Goal: Task Accomplishment & Management: Contribute content

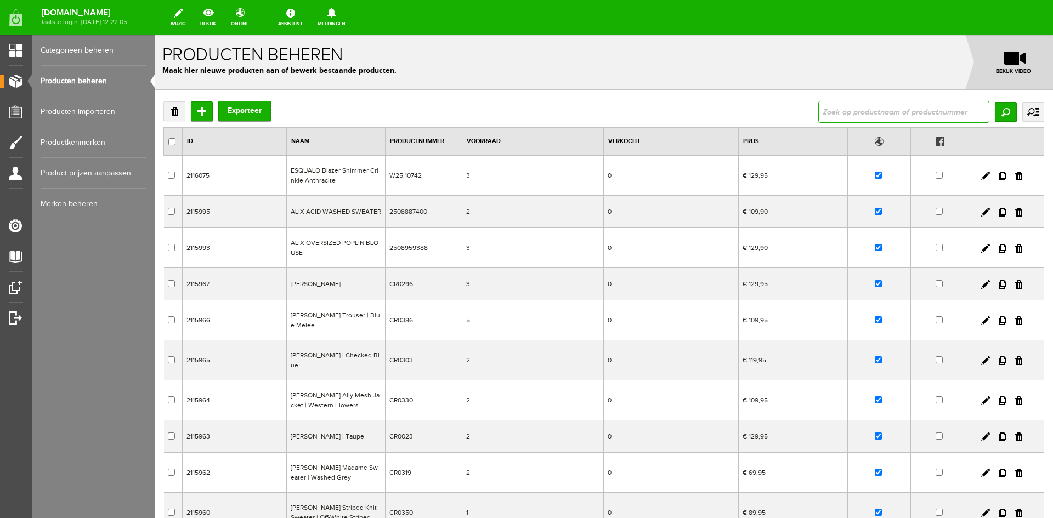
click at [845, 114] on input "text" at bounding box center [904, 112] width 171 height 22
type input "alix logo"
click at [1005, 116] on input "Zoeken" at bounding box center [1006, 112] width 22 height 20
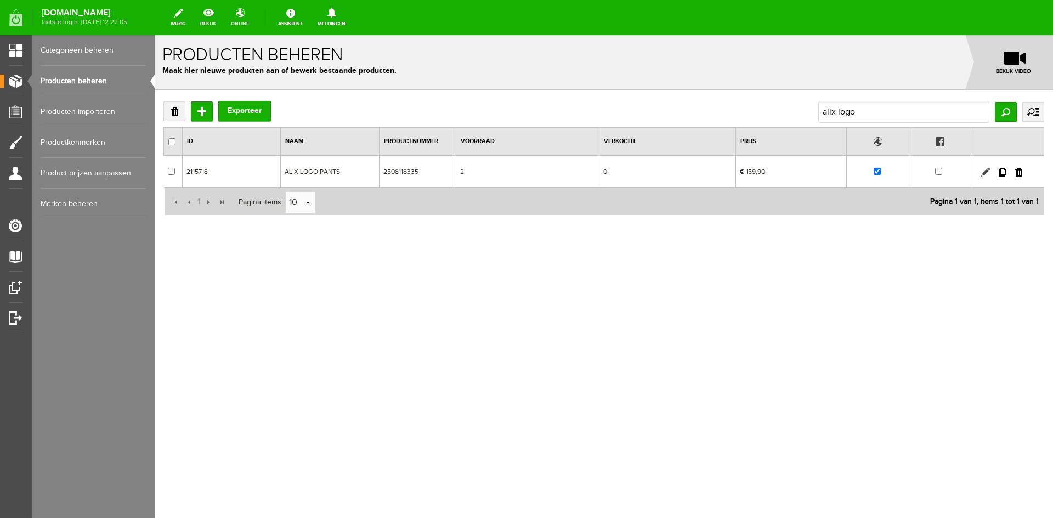
click at [985, 172] on link at bounding box center [985, 172] width 9 height 9
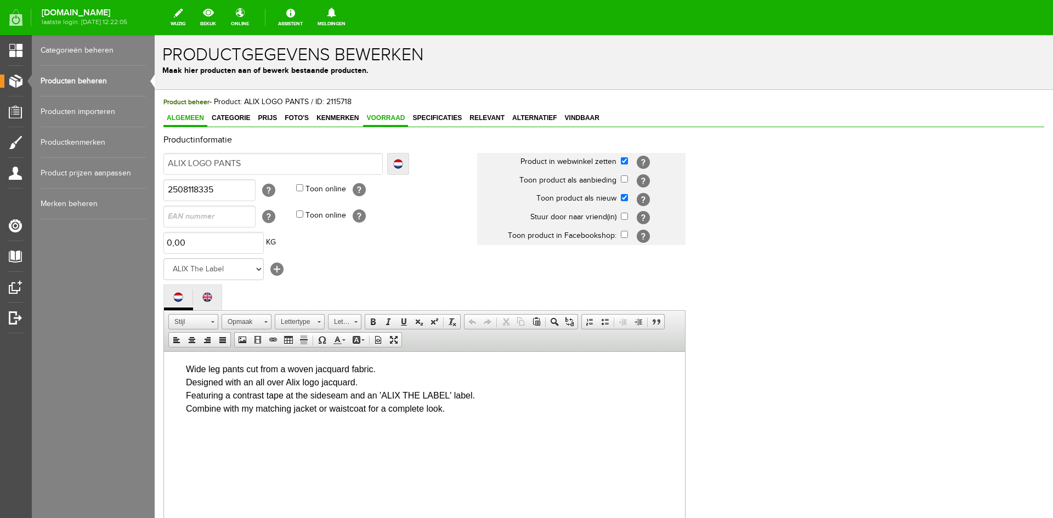
click at [391, 121] on span "Voorraad" at bounding box center [385, 118] width 45 height 8
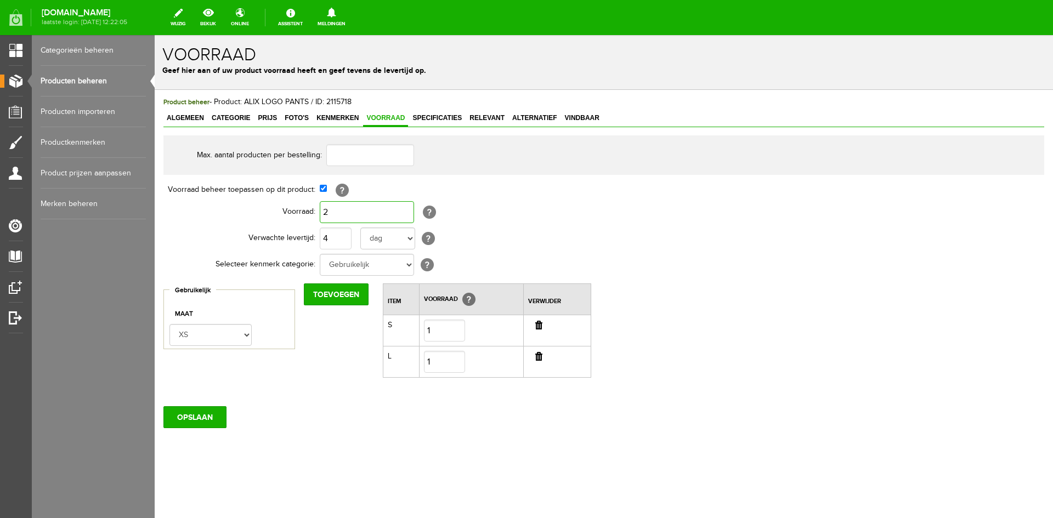
click at [335, 210] on input "2" at bounding box center [367, 212] width 94 height 22
type input "1"
click at [541, 360] on input "button" at bounding box center [538, 356] width 7 height 9
click at [196, 386] on input "OPSLAAN" at bounding box center [194, 386] width 63 height 22
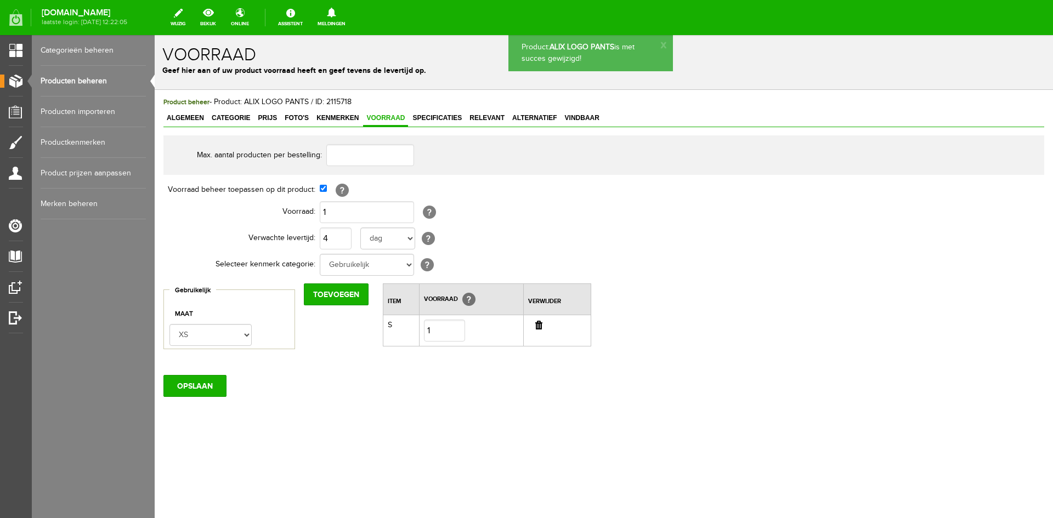
click at [67, 82] on link "Producten beheren" at bounding box center [93, 81] width 105 height 31
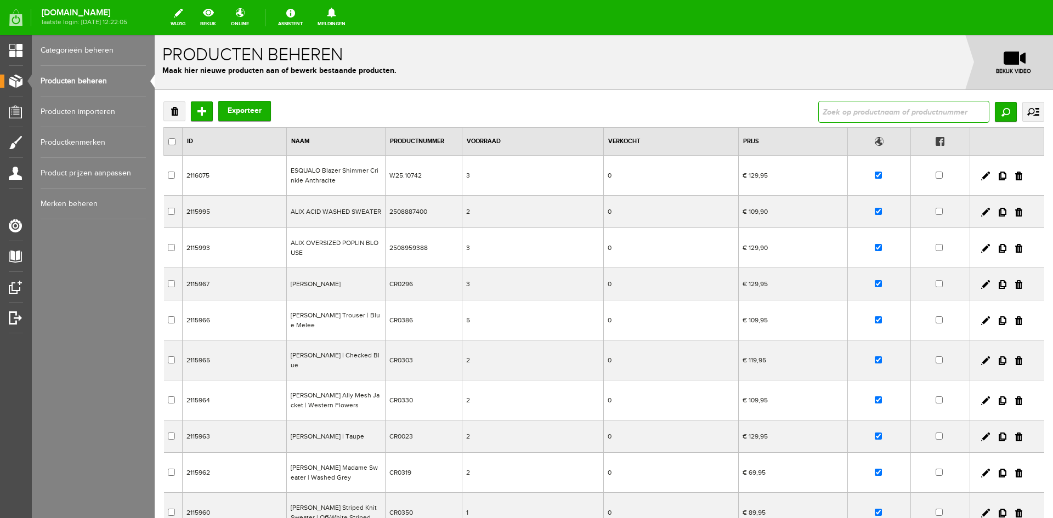
click at [850, 116] on input "text" at bounding box center [904, 112] width 171 height 22
type input "alix ph"
click at [1006, 112] on input "Zoeken" at bounding box center [1006, 112] width 22 height 20
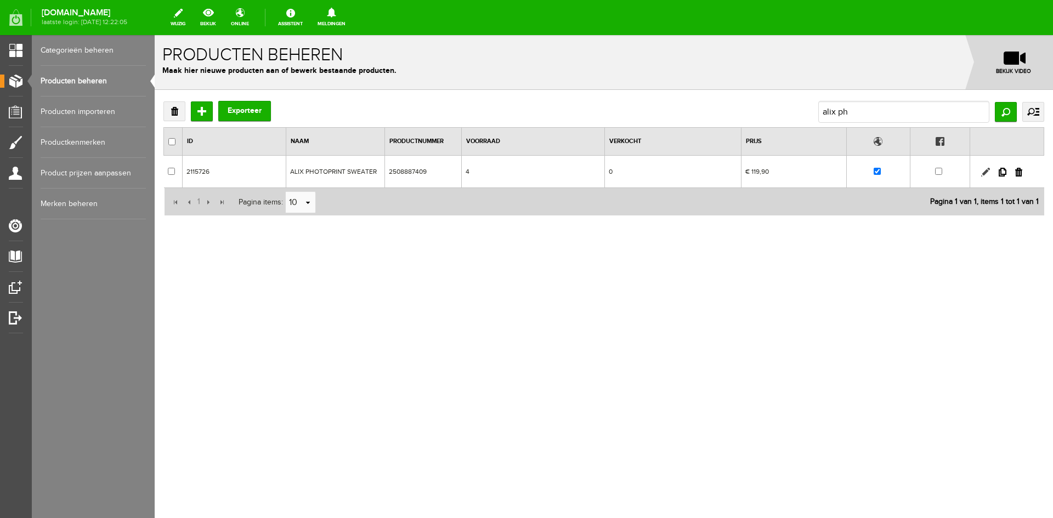
click at [985, 173] on link at bounding box center [985, 172] width 9 height 9
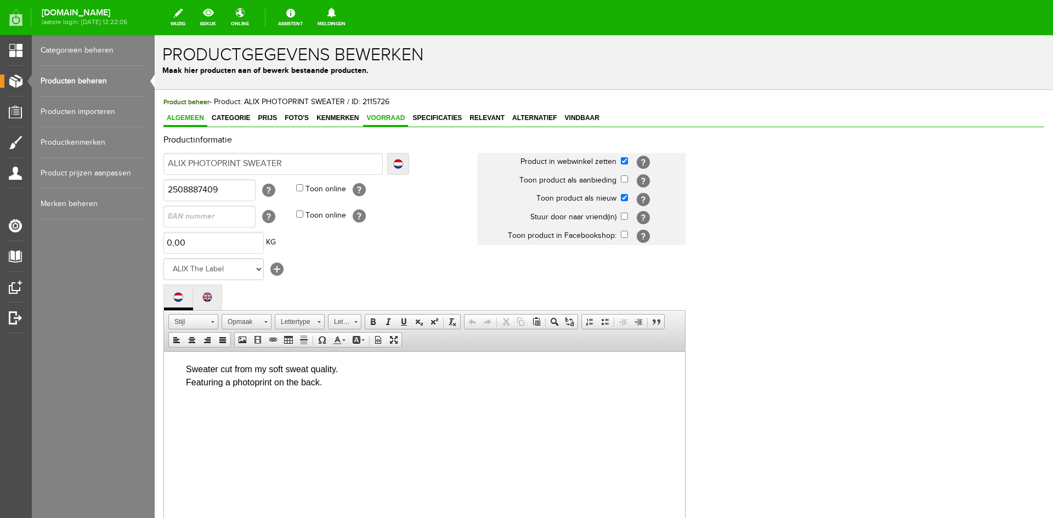
click at [381, 118] on span "Voorraad" at bounding box center [385, 118] width 45 height 8
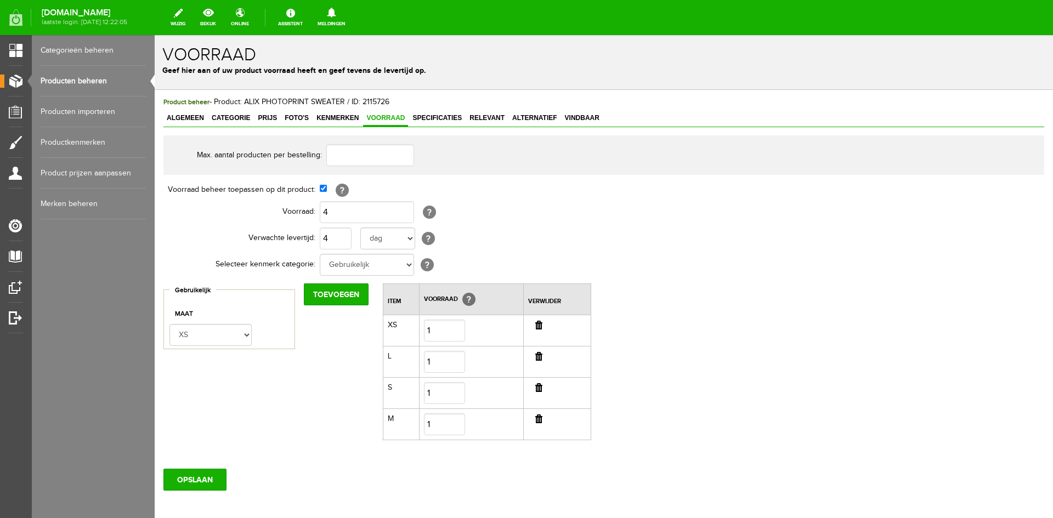
click at [538, 327] on input "button" at bounding box center [538, 325] width 7 height 9
click at [539, 388] on input "button" at bounding box center [538, 387] width 7 height 9
click at [344, 216] on input "4" at bounding box center [367, 212] width 94 height 22
type input "2"
click at [208, 414] on input "OPSLAAN" at bounding box center [194, 418] width 63 height 22
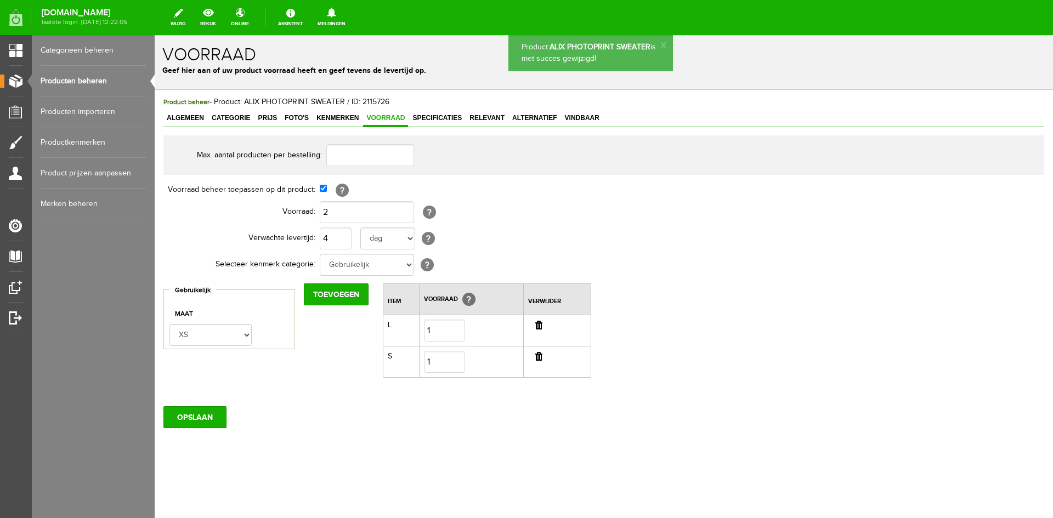
click at [89, 83] on link "Producten beheren" at bounding box center [93, 81] width 105 height 31
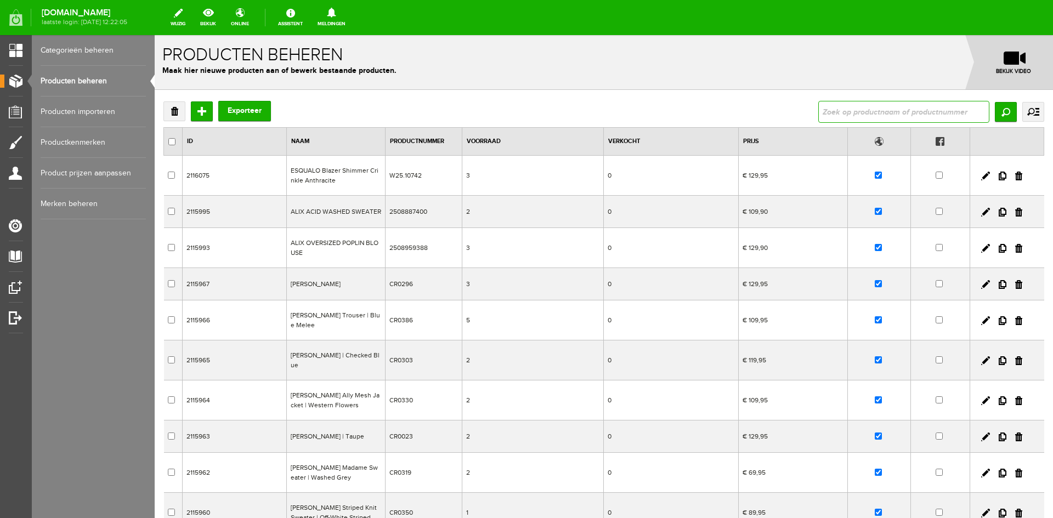
click at [841, 109] on input "text" at bounding box center [904, 112] width 171 height 22
type input "alix v"
click at [1002, 112] on input "Zoeken" at bounding box center [1006, 112] width 22 height 20
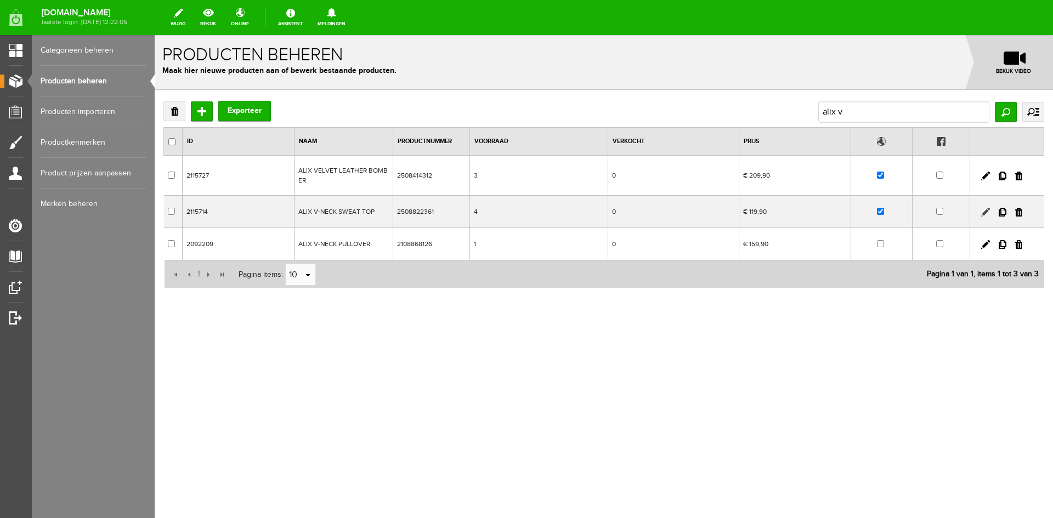
click at [984, 212] on link at bounding box center [985, 212] width 9 height 9
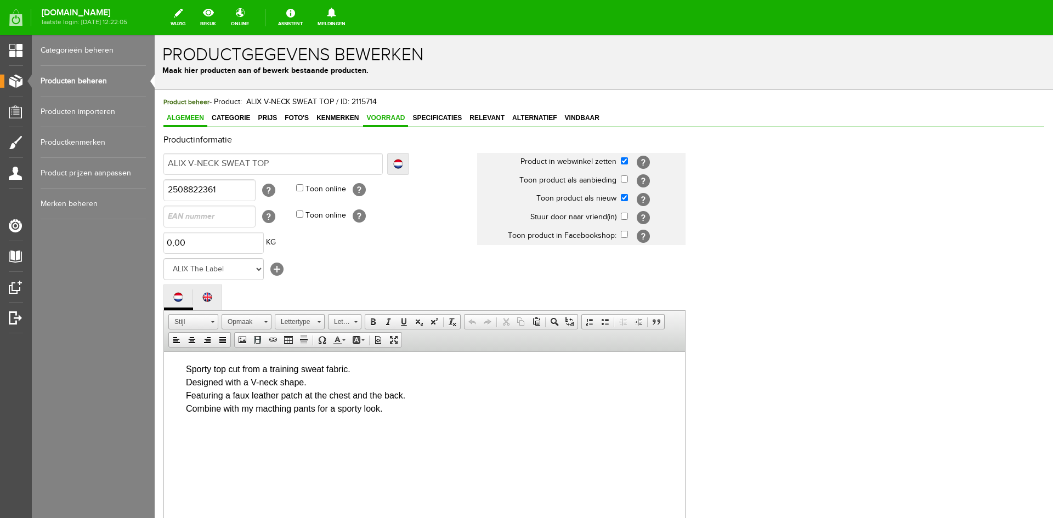
click at [380, 117] on span "Voorraad" at bounding box center [385, 118] width 45 height 8
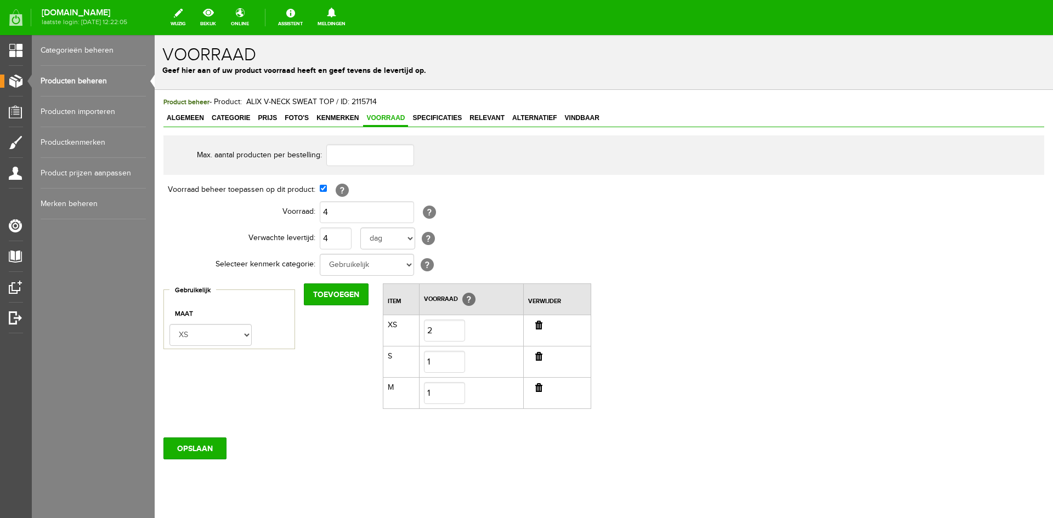
click at [539, 356] on input "button" at bounding box center [538, 356] width 7 height 9
click at [331, 215] on input "4" at bounding box center [367, 212] width 94 height 22
type input "2"
click at [195, 388] on input "OPSLAAN" at bounding box center [194, 386] width 63 height 22
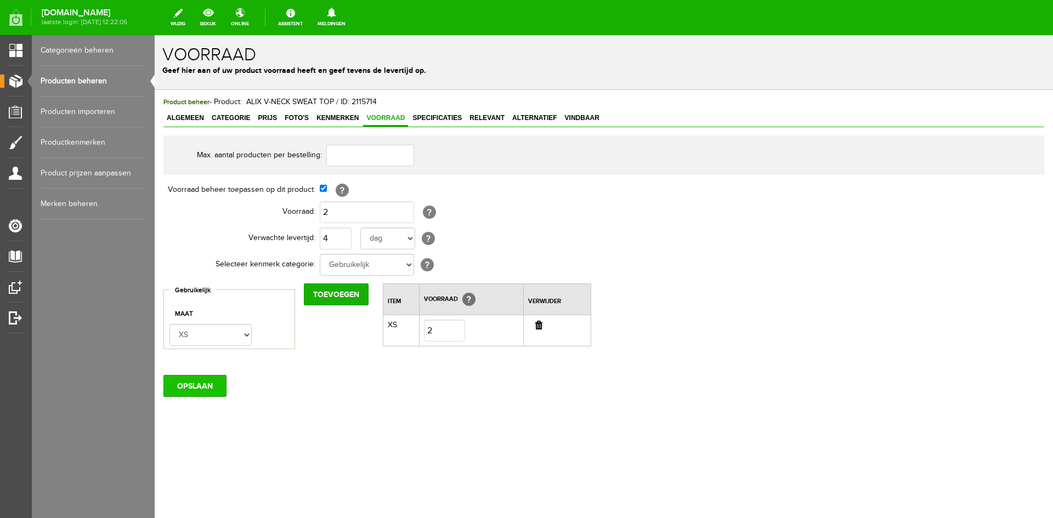
click at [203, 385] on input "OPSLAAN" at bounding box center [194, 386] width 63 height 22
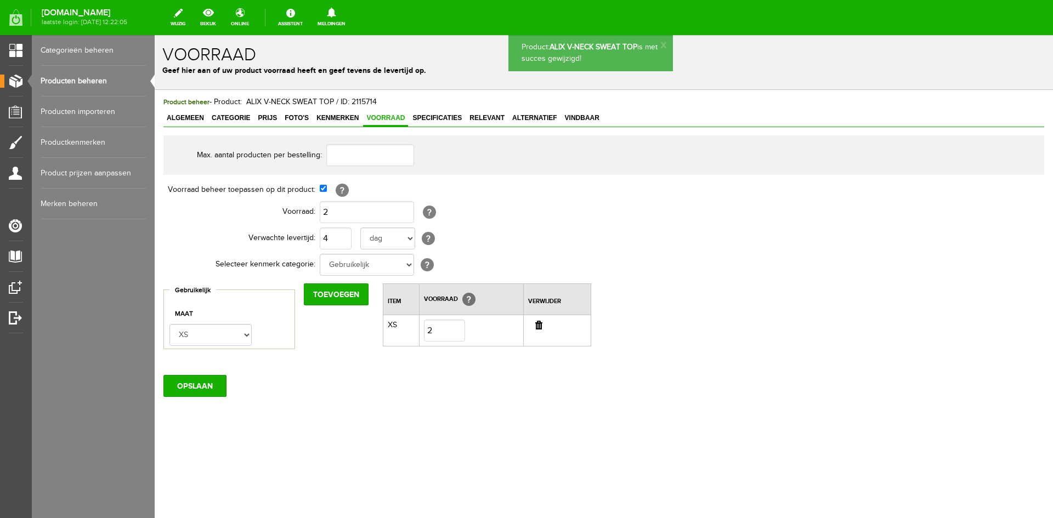
click at [88, 82] on link "Producten beheren" at bounding box center [93, 81] width 105 height 31
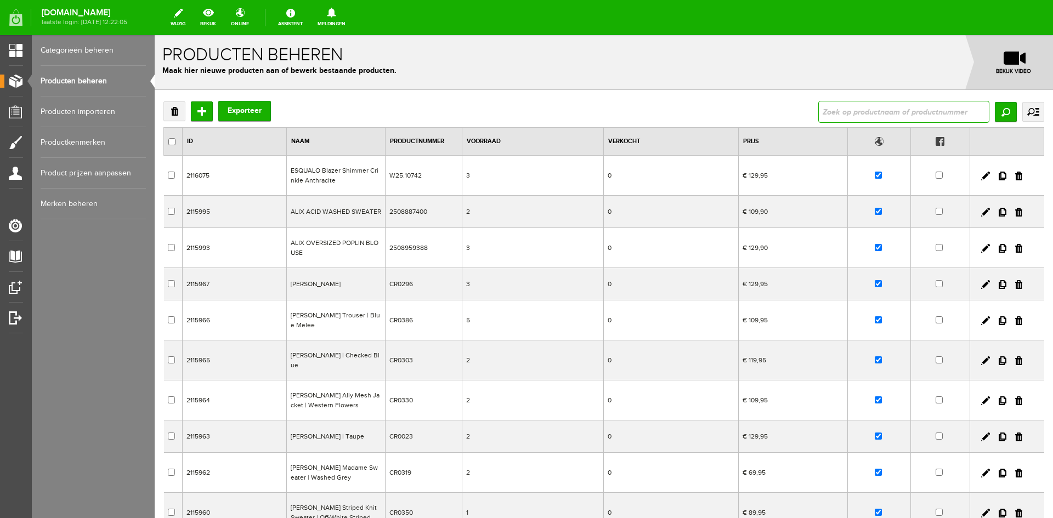
click at [853, 113] on input "text" at bounding box center [904, 112] width 171 height 22
click at [202, 112] on input "Toevoegen" at bounding box center [202, 111] width 22 height 20
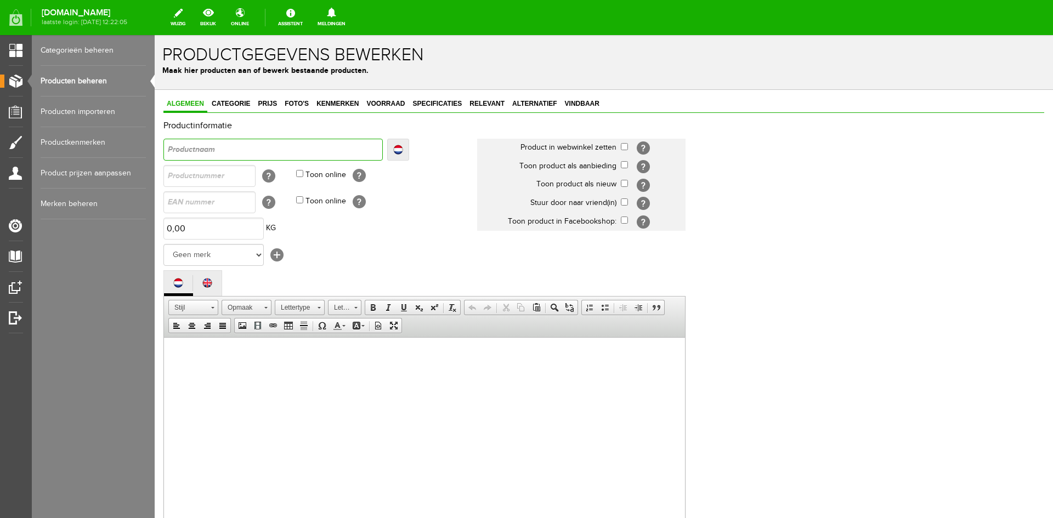
click at [247, 153] on input "text" at bounding box center [272, 150] width 219 height 22
type input "E"
type input "ES"
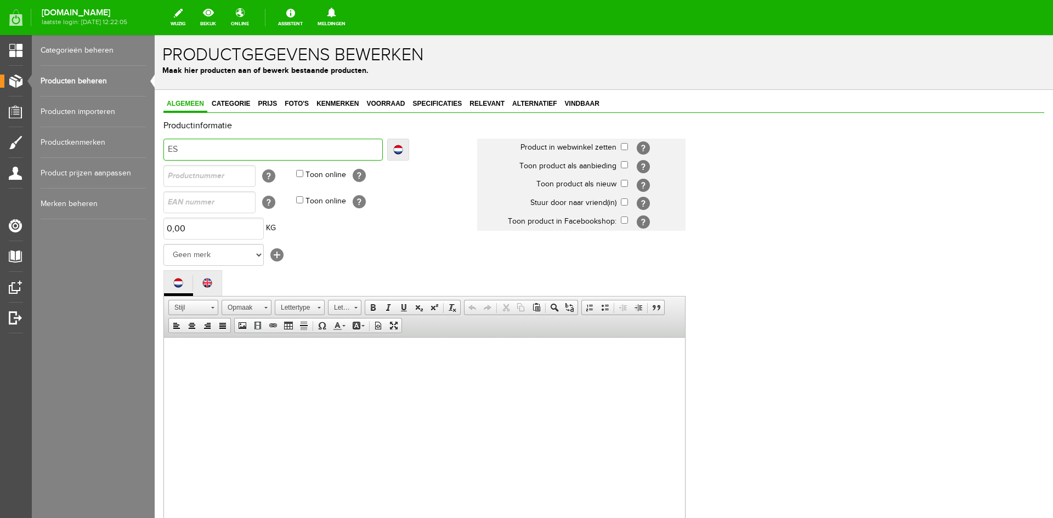
type input "ESQ"
type input "ESQU"
type input "ESQUA"
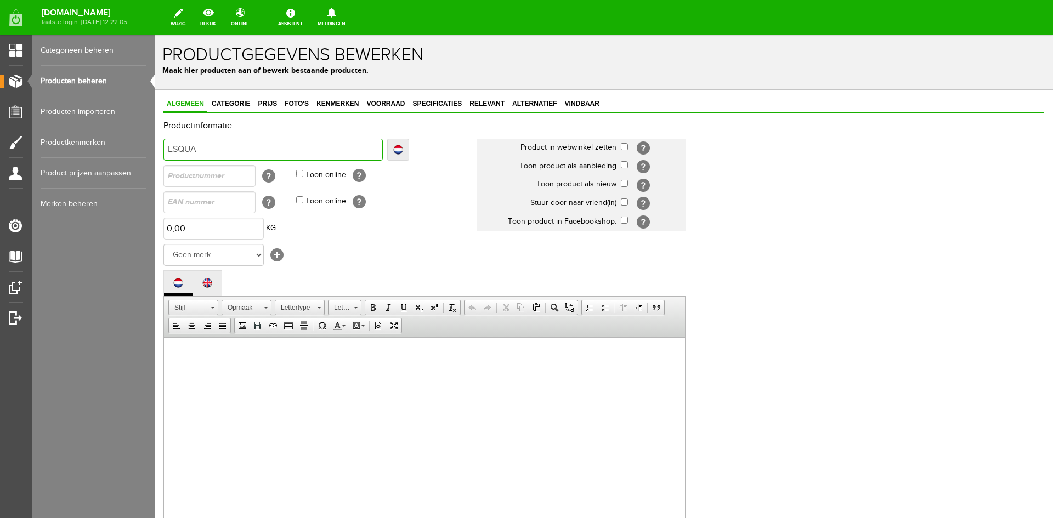
type input "ESQUA"
type input "ESQUAL"
type input "ESQUALO"
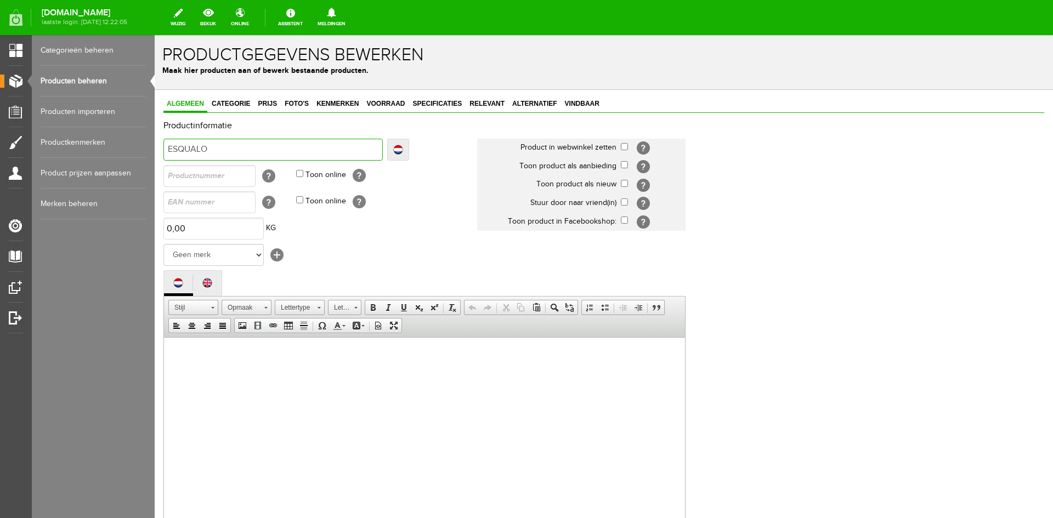
type input "ESQUALO"
type input "ESQUALO P"
type input "ESQUALO Pa"
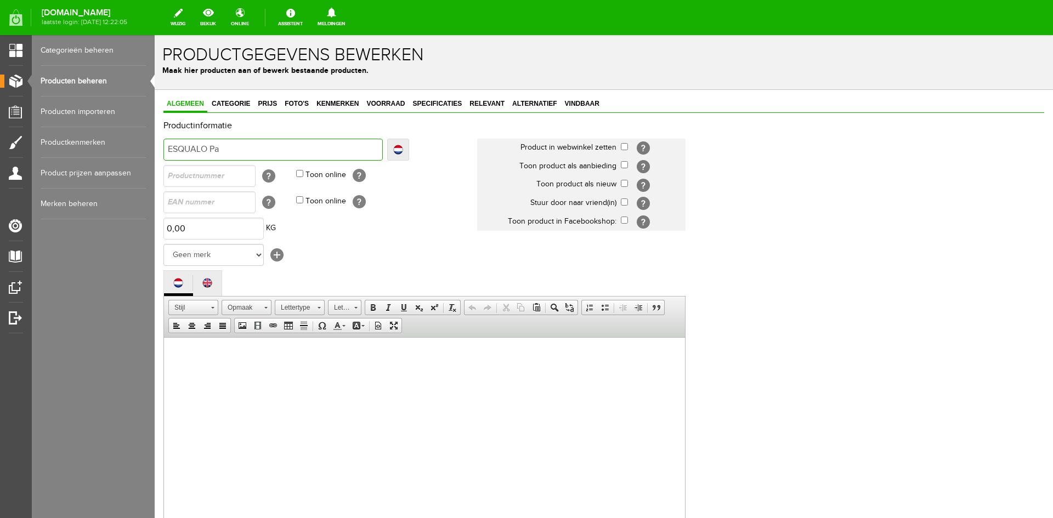
type input "ESQUALO Pa"
type input "ESQUALO Pan"
type input "ESQUALO Pant"
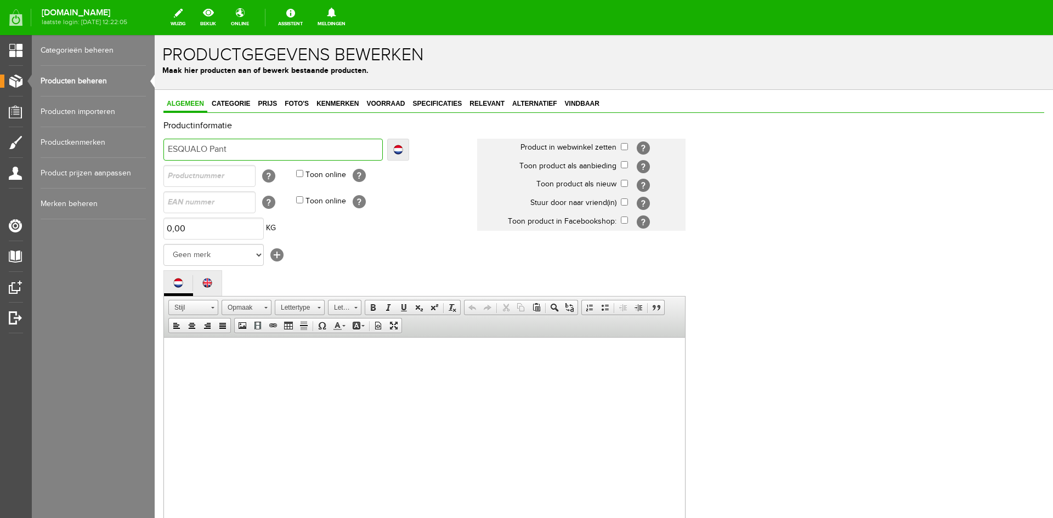
type input "ESQUALO Panta"
type input "ESQUALO Pantal"
type input "ESQUALO Pantalo"
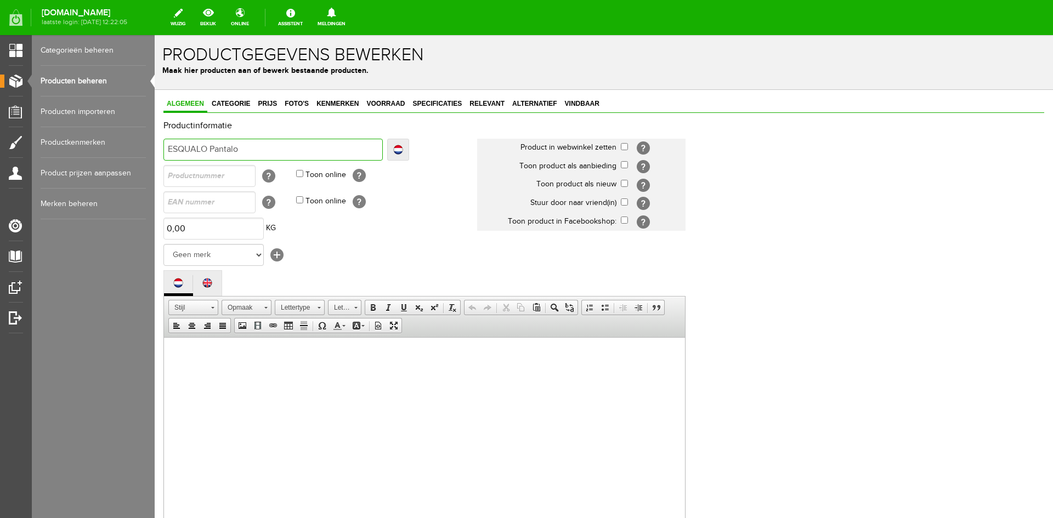
type input "ESQUALO Pantalo"
type input "ESQUALO Pantalon"
click at [193, 180] on input "text" at bounding box center [209, 176] width 92 height 22
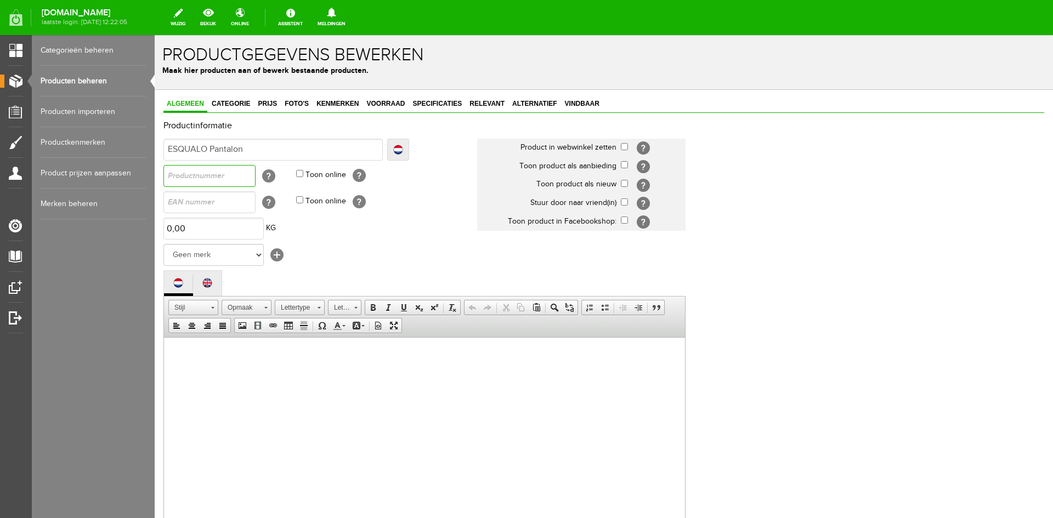
paste input "W25.10743"
type input "W25.10743"
click at [248, 257] on select "Geen merk COJ [PERSON_NAME] Y-CONIC REFINED [PERSON_NAME] AIM ALIX The Label Ba…" at bounding box center [213, 255] width 100 height 22
select select "159009"
click at [163, 244] on select "Geen merk COJ [PERSON_NAME] Y-CONIC REFINED [PERSON_NAME] AIM ALIX The Label Ba…" at bounding box center [213, 255] width 100 height 22
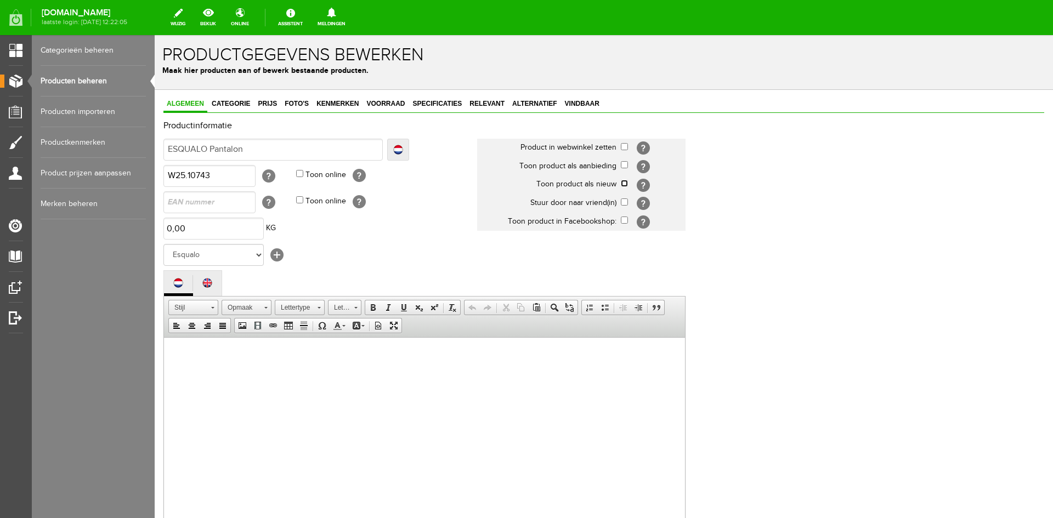
click at [627, 185] on input "checkbox" at bounding box center [624, 183] width 7 height 7
checkbox input "true"
